Goal: Task Accomplishment & Management: Complete application form

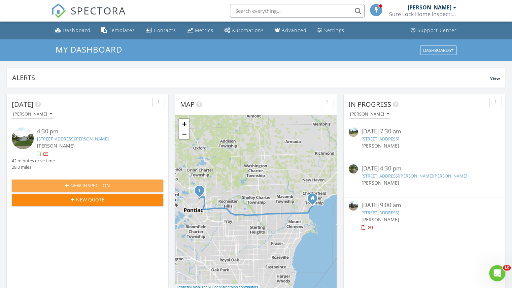
click at [66, 184] on icon "button" at bounding box center [67, 185] width 4 height 5
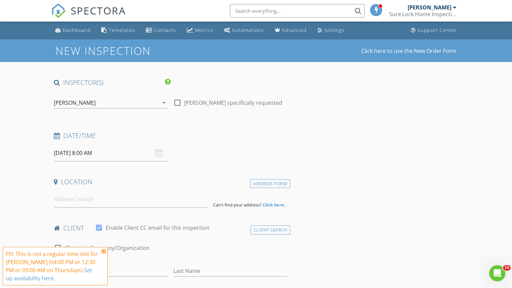
click at [175, 103] on div at bounding box center [177, 102] width 11 height 11
checkbox input "true"
click at [73, 199] on input at bounding box center [131, 199] width 154 height 17
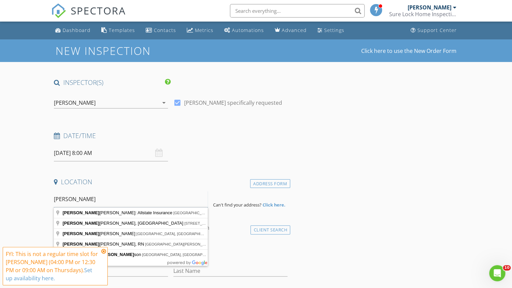
drag, startPoint x: 84, startPoint y: 200, endPoint x: 24, endPoint y: 198, distance: 59.7
click at [80, 193] on input "[PERSON_NAME]" at bounding box center [131, 199] width 154 height 17
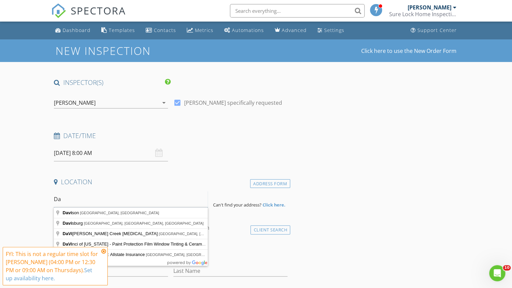
type input "D"
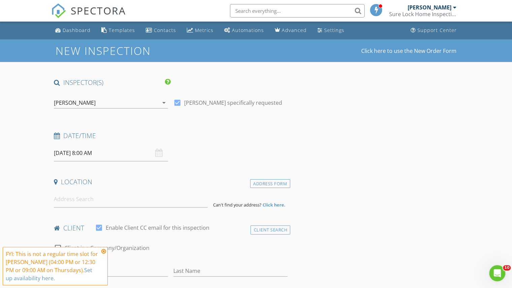
click at [103, 252] on icon at bounding box center [103, 251] width 5 height 5
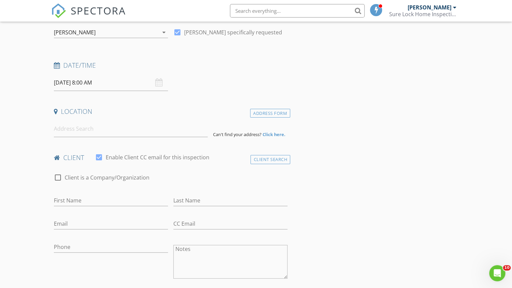
scroll to position [67, 0]
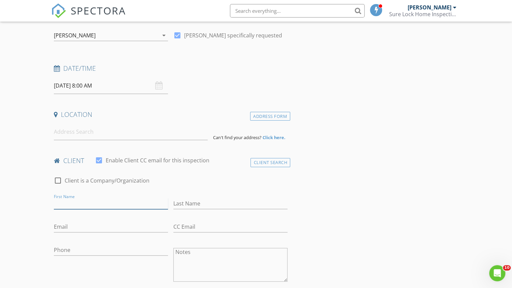
click at [68, 199] on input "First Name" at bounding box center [111, 203] width 114 height 11
type input "[PERSON_NAME]"
click at [183, 201] on input "Last Name" at bounding box center [230, 203] width 114 height 11
type input "Sulimani"
click at [67, 229] on input "Email" at bounding box center [111, 226] width 114 height 11
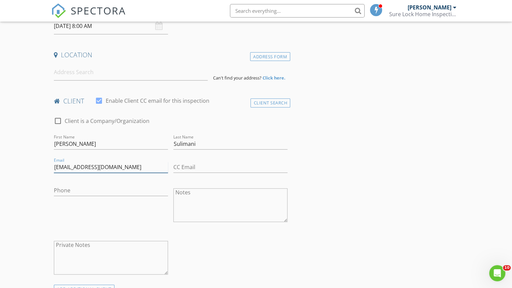
scroll to position [168, 0]
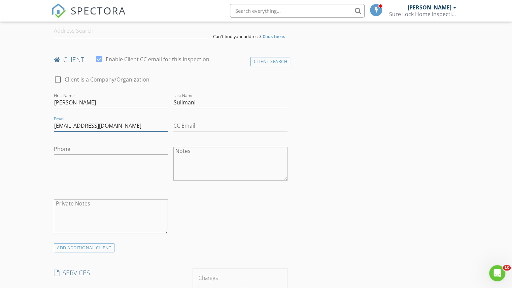
type input "Davidmgmtusa@gmail.com"
click at [64, 147] on input "Phone" at bounding box center [111, 148] width 114 height 11
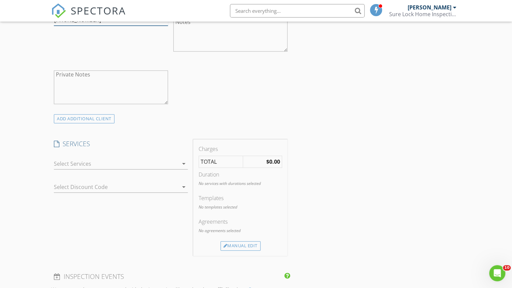
scroll to position [303, 0]
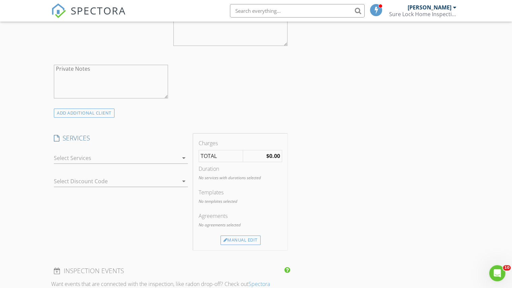
type input "[PHONE_NUMBER]"
click at [184, 157] on icon "arrow_drop_down" at bounding box center [184, 158] width 8 height 8
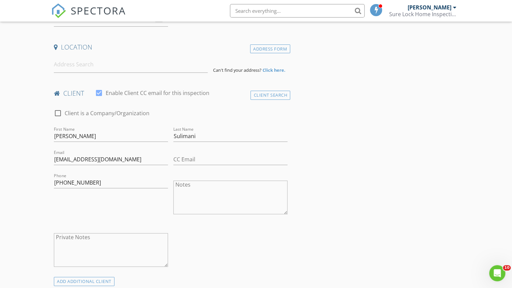
scroll to position [0, 0]
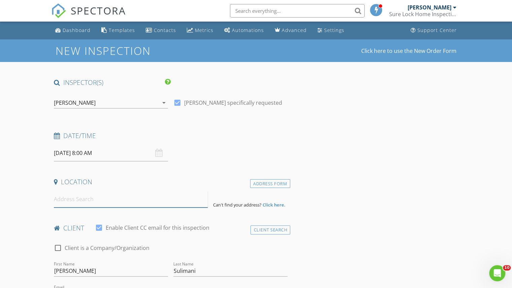
click at [65, 199] on input at bounding box center [131, 199] width 154 height 17
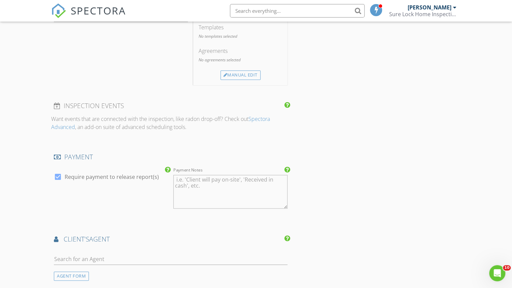
scroll to position [573, 0]
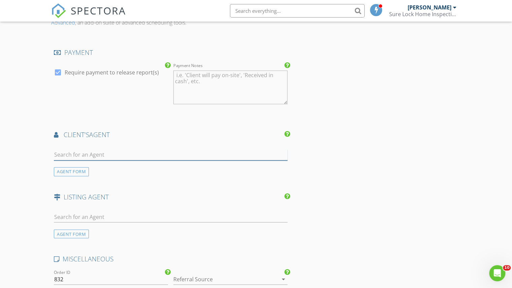
click at [63, 155] on input "text" at bounding box center [171, 154] width 234 height 11
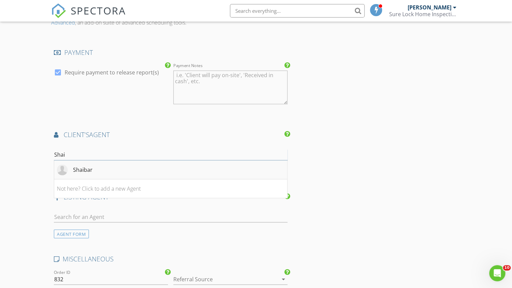
type input "Shai"
click at [77, 166] on div "Shaibar" at bounding box center [83, 170] width 20 height 8
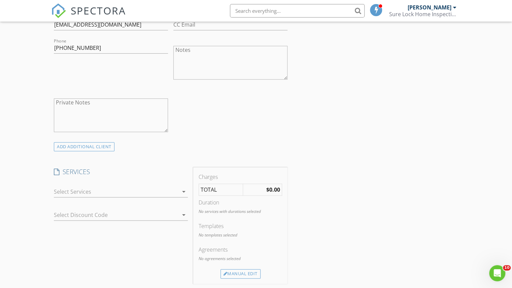
scroll to position [135, 0]
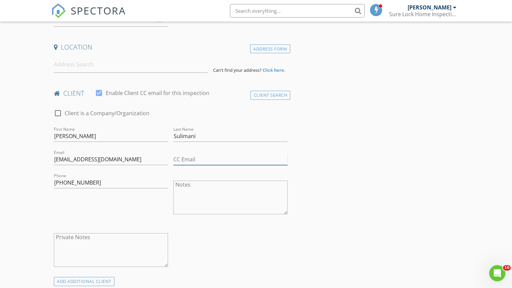
click at [184, 161] on input "CC Email" at bounding box center [230, 159] width 114 height 11
type input "[EMAIL_ADDRESS][DOMAIN_NAME]"
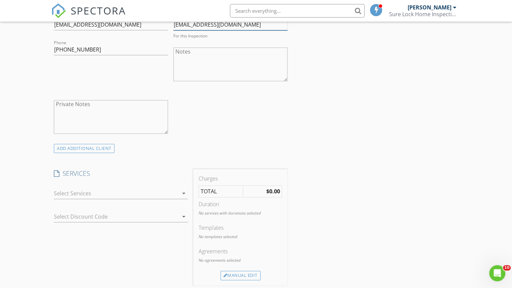
scroll to position [34, 0]
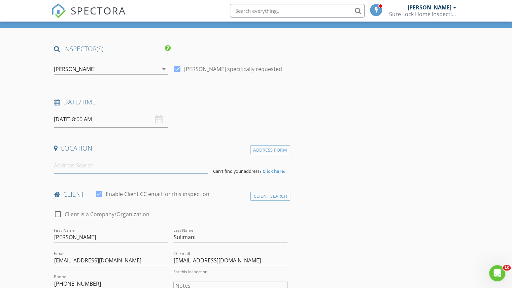
click at [67, 167] on input at bounding box center [131, 165] width 154 height 17
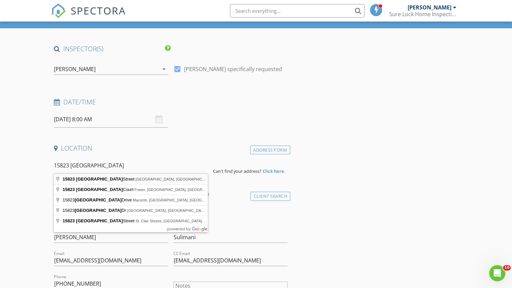
type input "15823 Princeton Street, Detroit, MI, USA"
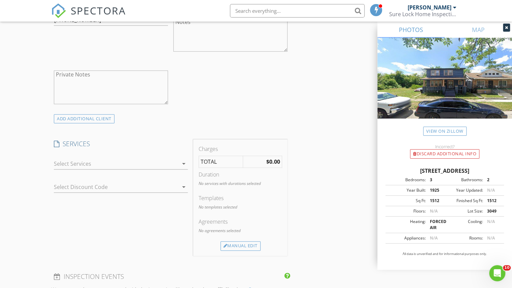
scroll to position [438, 0]
click at [184, 159] on icon "arrow_drop_down" at bounding box center [184, 161] width 8 height 8
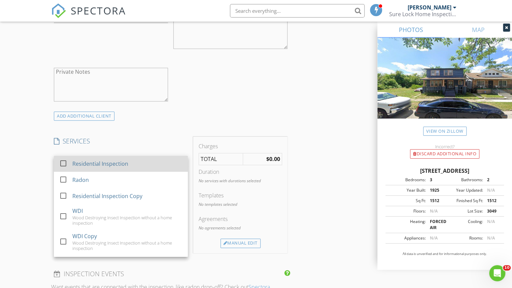
click at [65, 162] on div at bounding box center [63, 163] width 11 height 11
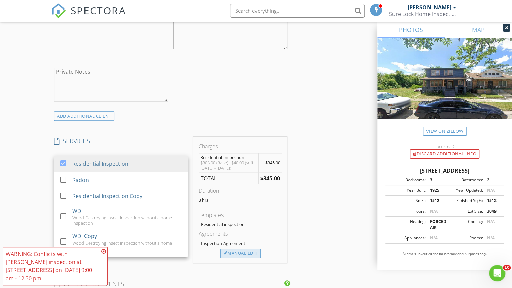
click at [234, 250] on div "Manual Edit" at bounding box center [241, 253] width 40 height 9
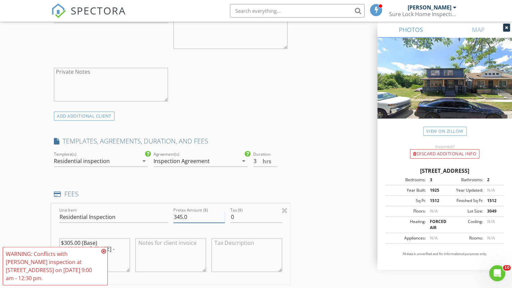
click at [183, 216] on input "345.0" at bounding box center [199, 217] width 52 height 11
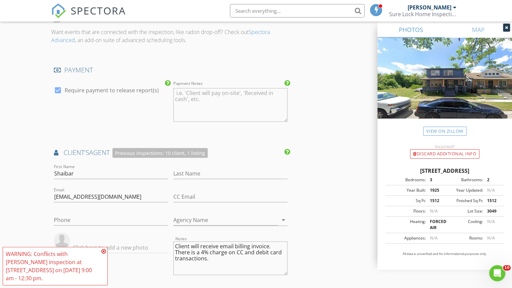
scroll to position [775, 0]
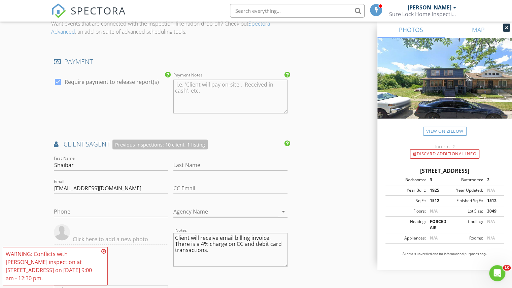
type input "375.0"
click at [194, 90] on textarea "Payment Notes" at bounding box center [230, 97] width 114 height 34
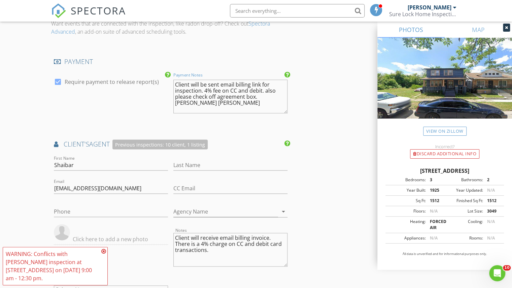
type textarea "Client will be sent email billing link for inspection. 4% fee on CC and debit. …"
click at [104, 251] on icon at bounding box center [103, 251] width 5 height 5
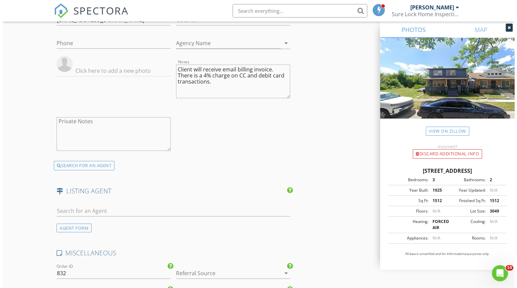
scroll to position [1135, 0]
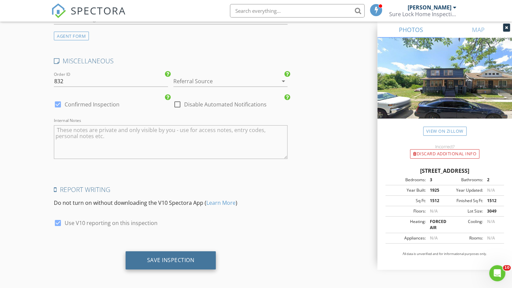
click at [160, 257] on div "Save Inspection" at bounding box center [170, 260] width 47 height 7
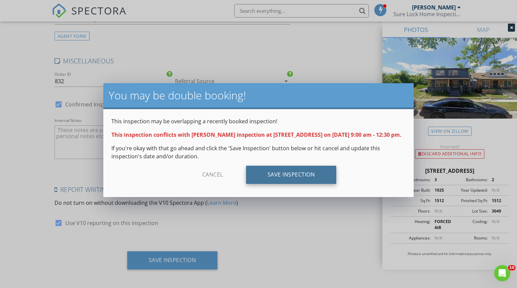
click at [276, 181] on div "Save Inspection" at bounding box center [291, 175] width 91 height 18
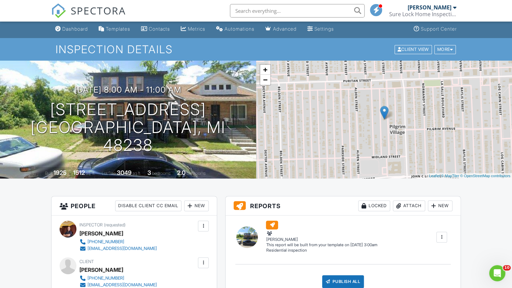
scroll to position [34, 0]
